Goal: Task Accomplishment & Management: Use online tool/utility

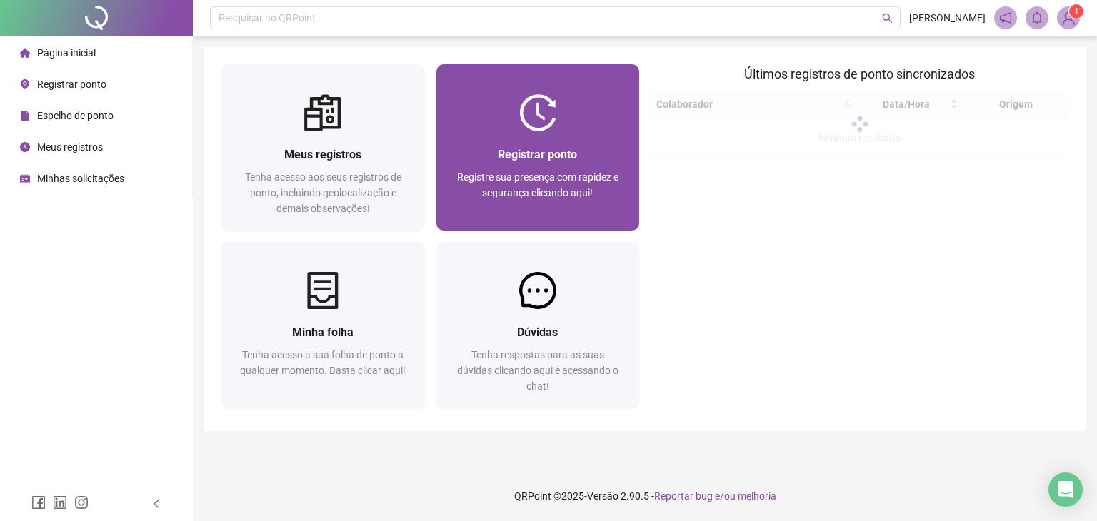
click at [588, 161] on div "Registrar ponto" at bounding box center [537, 155] width 169 height 18
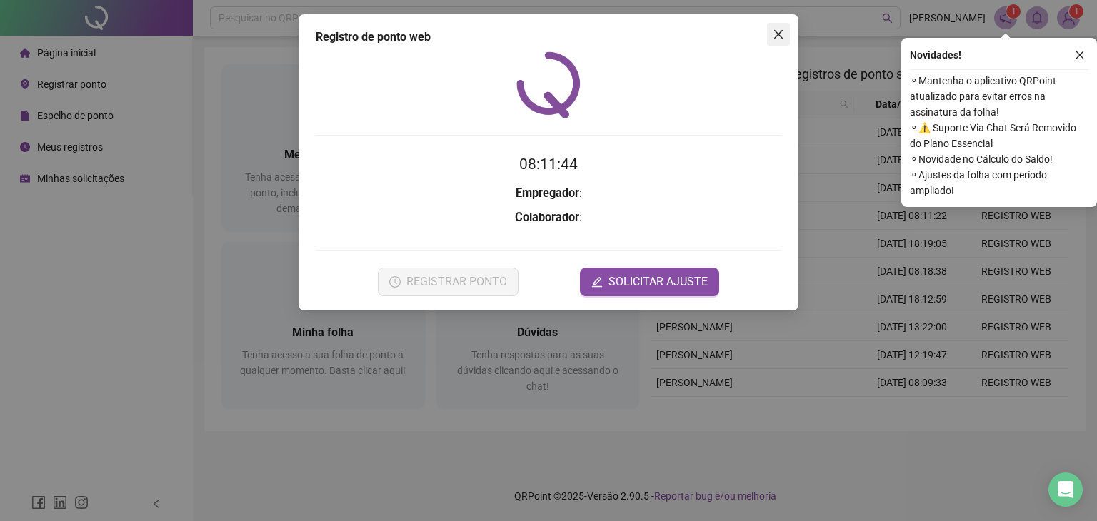
click at [778, 34] on icon "close" at bounding box center [778, 34] width 9 height 9
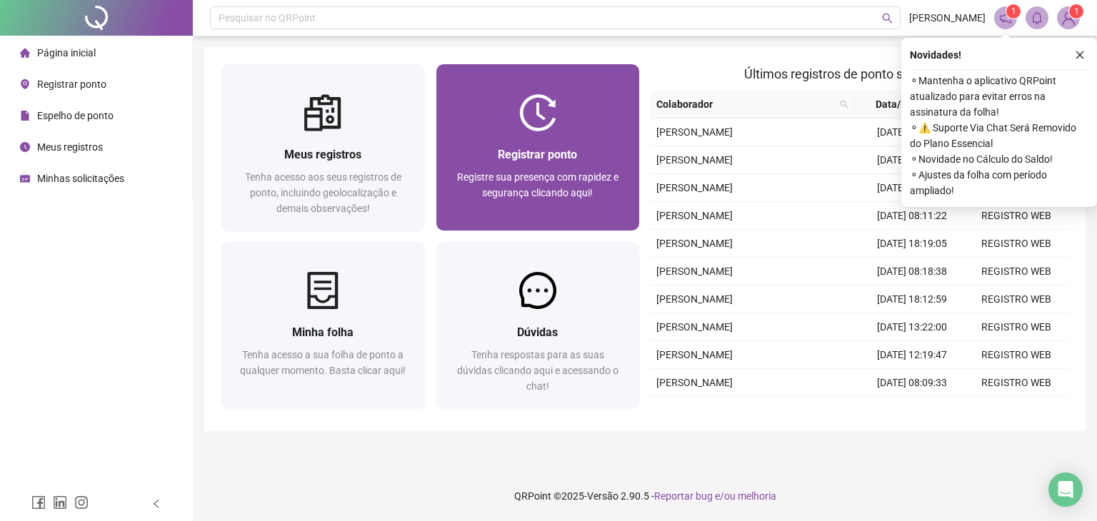
click at [546, 144] on div "Registrar ponto Registre sua presença com rapidez e segurança clicando aqui!" at bounding box center [538, 180] width 204 height 99
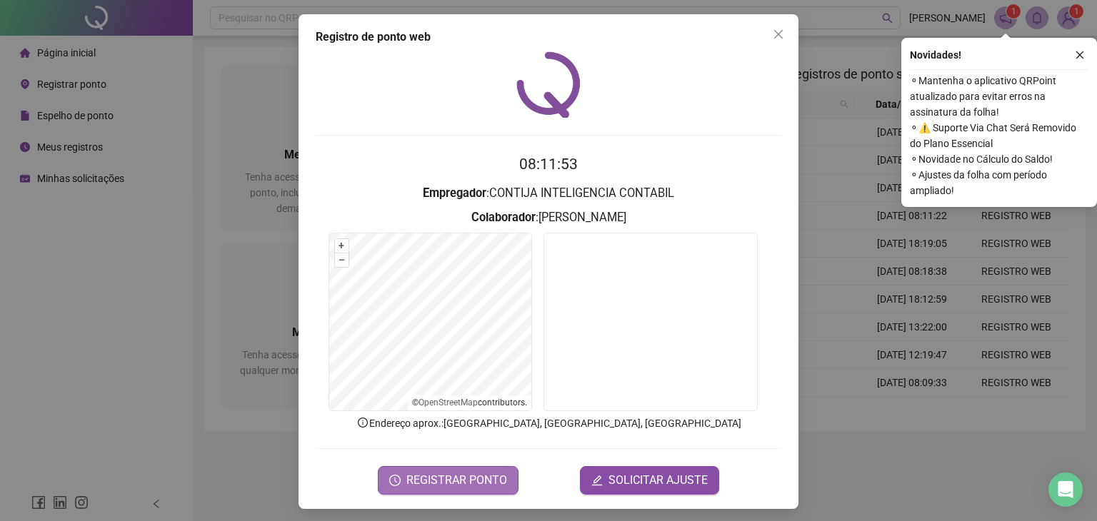
click at [462, 481] on span "REGISTRAR PONTO" at bounding box center [456, 480] width 101 height 17
